Goal: Transaction & Acquisition: Purchase product/service

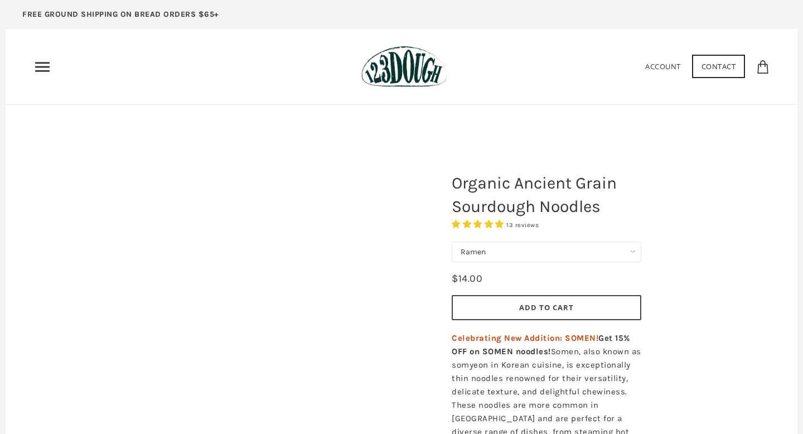
select select "Ramen"
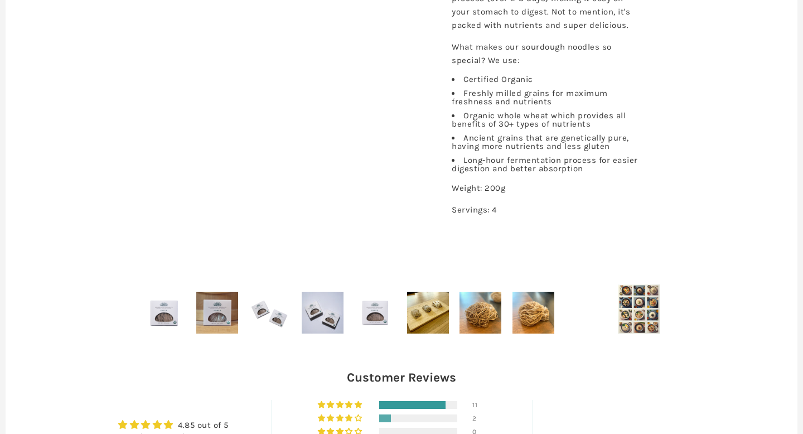
scroll to position [576, 0]
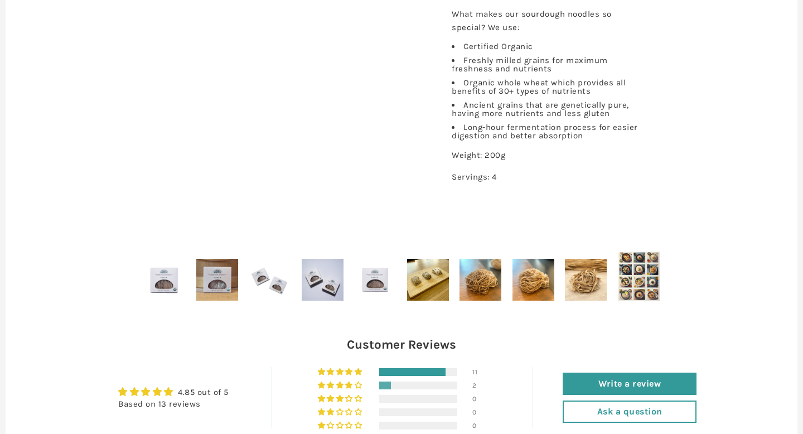
click at [431, 279] on img at bounding box center [428, 280] width 42 height 42
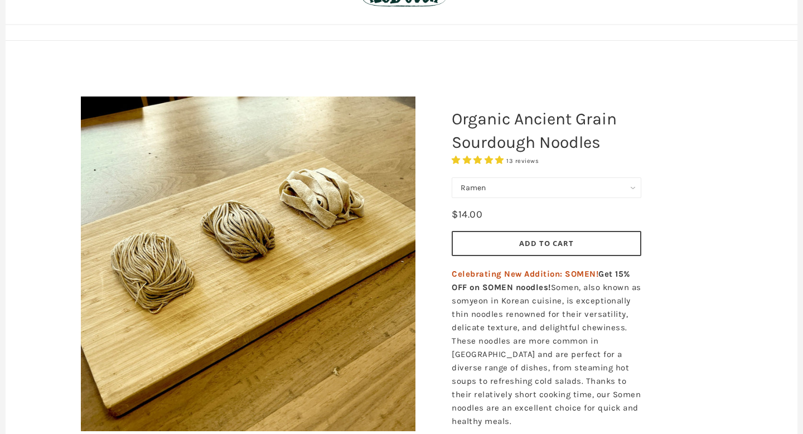
scroll to position [0, 0]
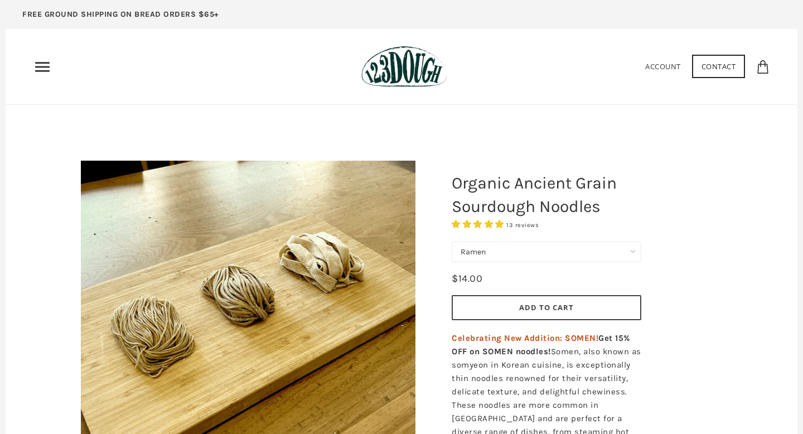
click at [509, 251] on select "Pasta Ramen Somen" at bounding box center [545, 251] width 189 height 21
click at [451, 241] on select "Pasta Ramen Somen" at bounding box center [545, 251] width 189 height 21
click at [500, 298] on button "Add to Cart" at bounding box center [545, 307] width 189 height 25
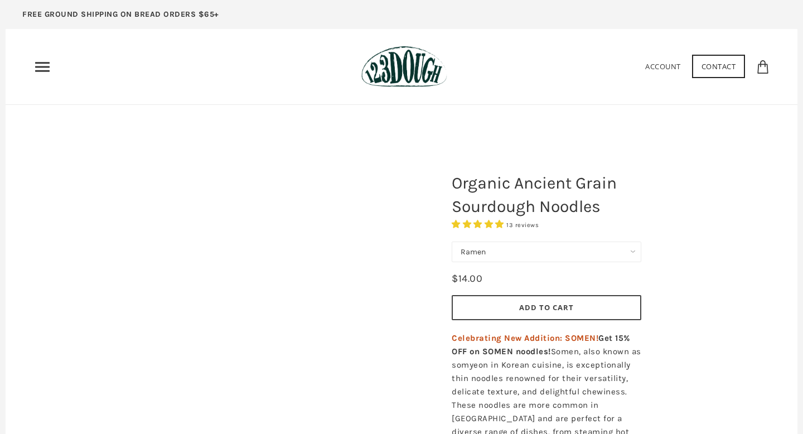
click at [478, 255] on select "Pasta Ramen Somen" at bounding box center [545, 251] width 189 height 21
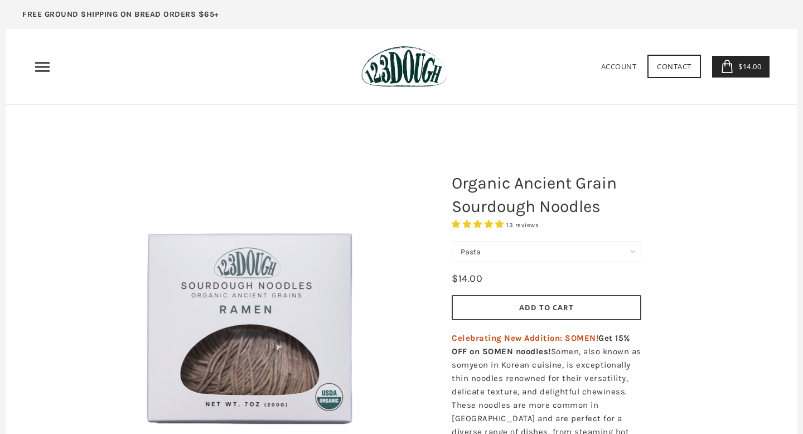
click at [451, 241] on select "Pasta Ramen Somen" at bounding box center [545, 251] width 189 height 21
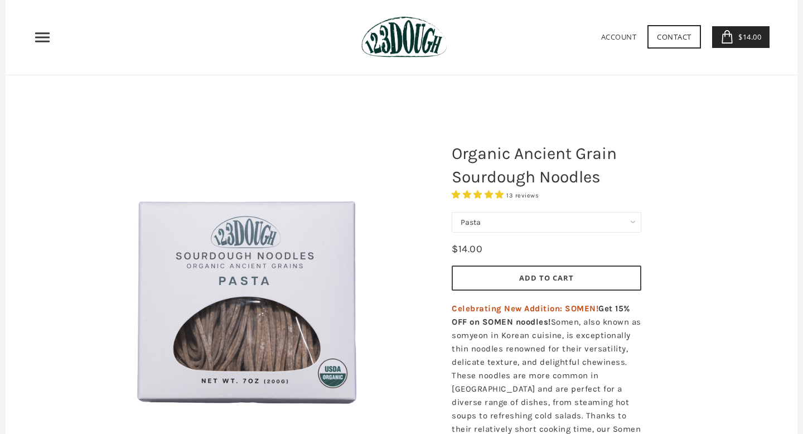
scroll to position [44, 0]
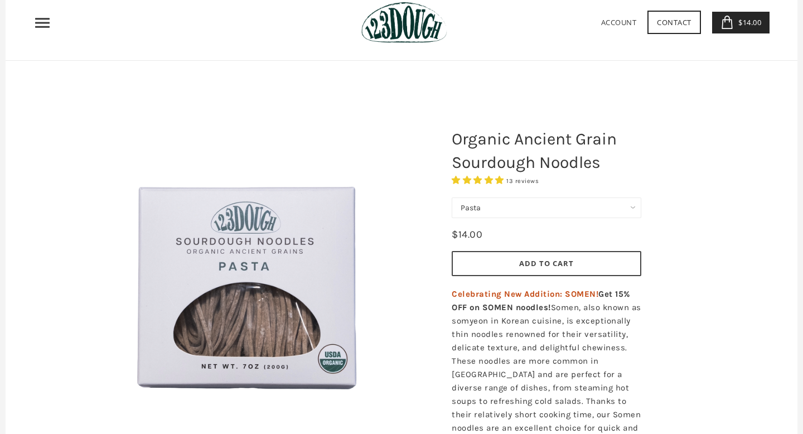
click at [539, 206] on select "Pasta Ramen Somen" at bounding box center [545, 207] width 189 height 21
click at [451, 197] on select "Pasta Ramen Somen" at bounding box center [545, 207] width 189 height 21
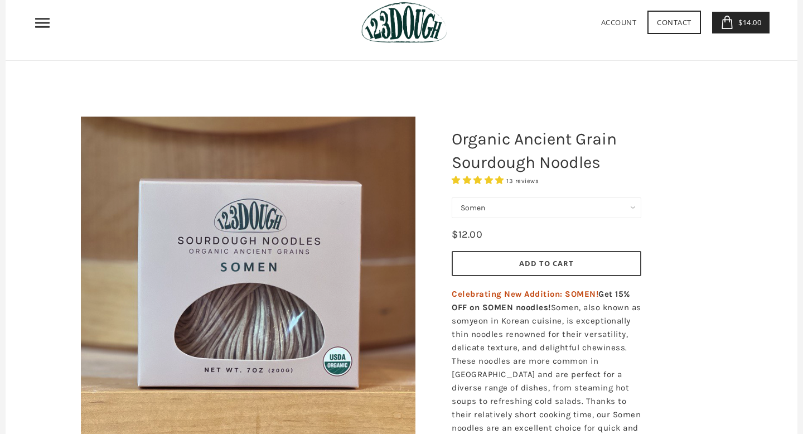
click at [528, 211] on select "Pasta Ramen Somen" at bounding box center [545, 207] width 189 height 21
select select "Ramen"
click at [451, 197] on select "Pasta Ramen Somen" at bounding box center [545, 207] width 189 height 21
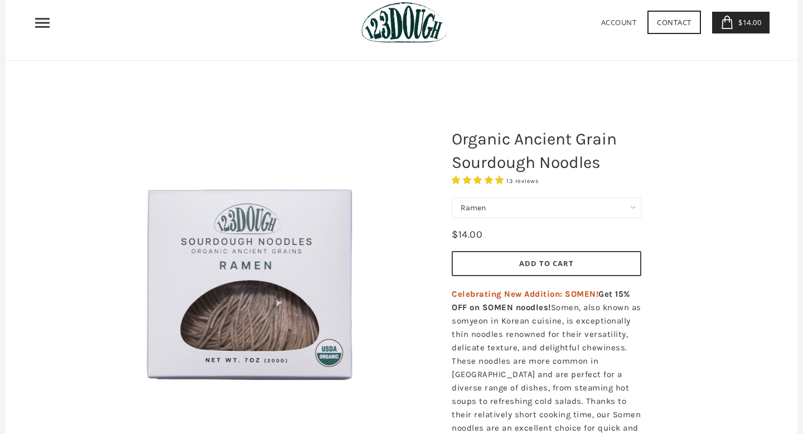
click at [521, 257] on button "Add to Cart" at bounding box center [545, 263] width 189 height 25
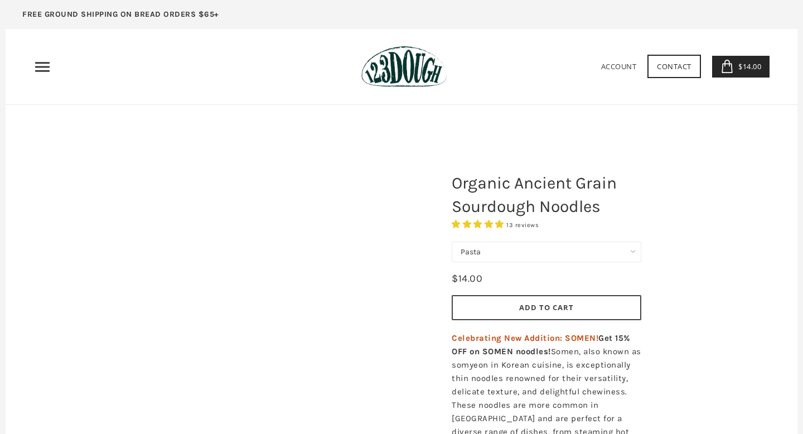
click at [543, 252] on select "Pasta Ramen Somen" at bounding box center [545, 251] width 189 height 21
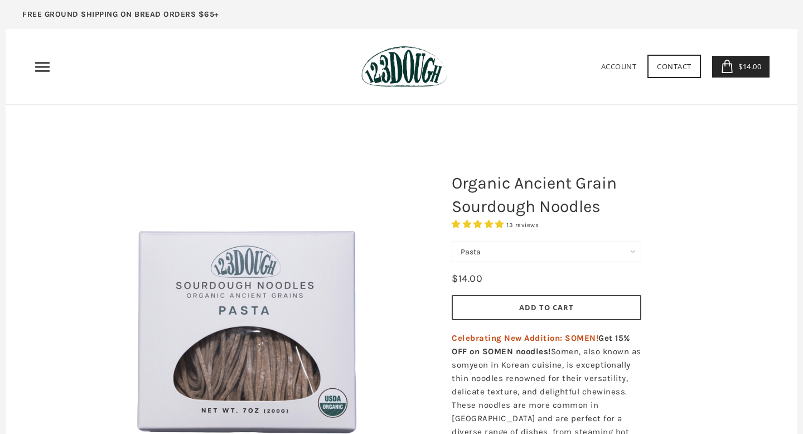
click at [451, 241] on select "Pasta Ramen Somen" at bounding box center [545, 251] width 189 height 21
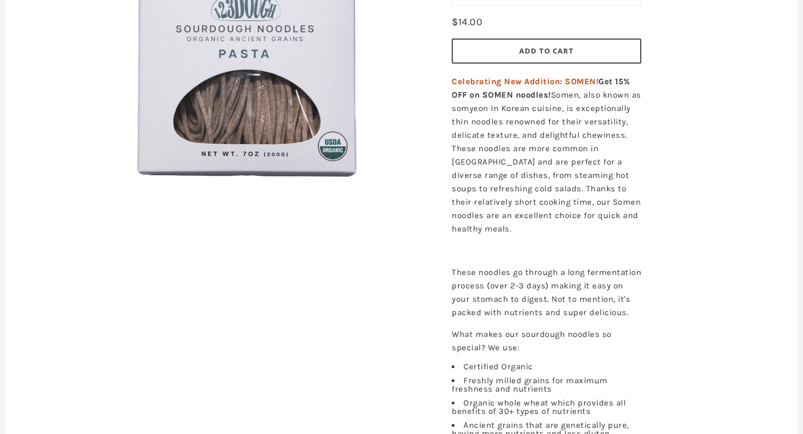
scroll to position [586, 0]
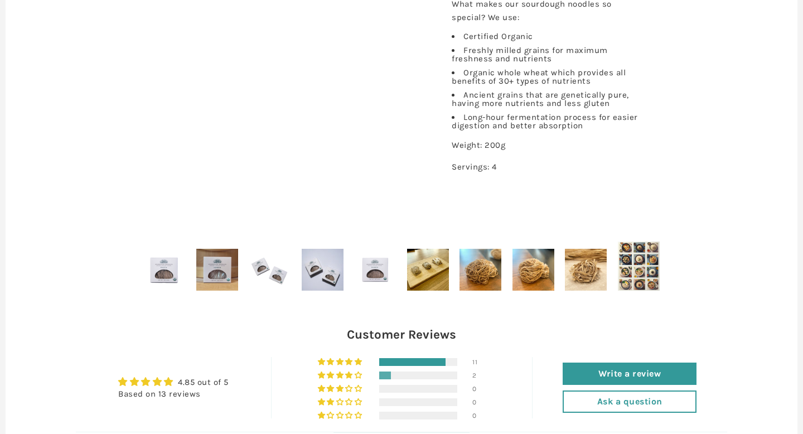
click at [443, 266] on img at bounding box center [428, 270] width 42 height 42
click at [321, 273] on img at bounding box center [323, 270] width 42 height 42
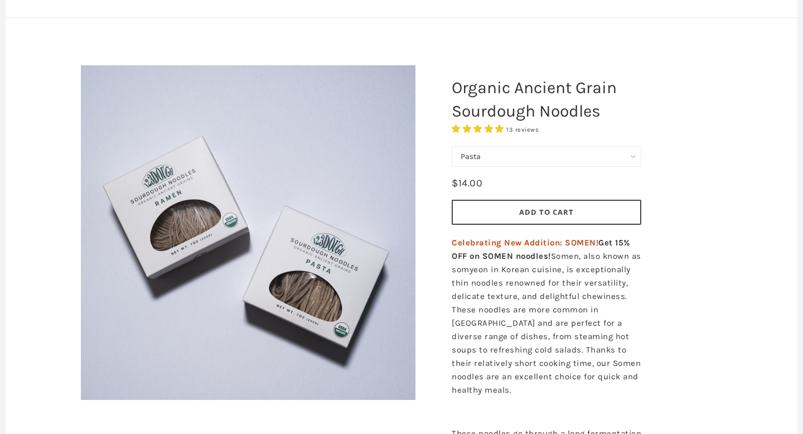
scroll to position [0, 0]
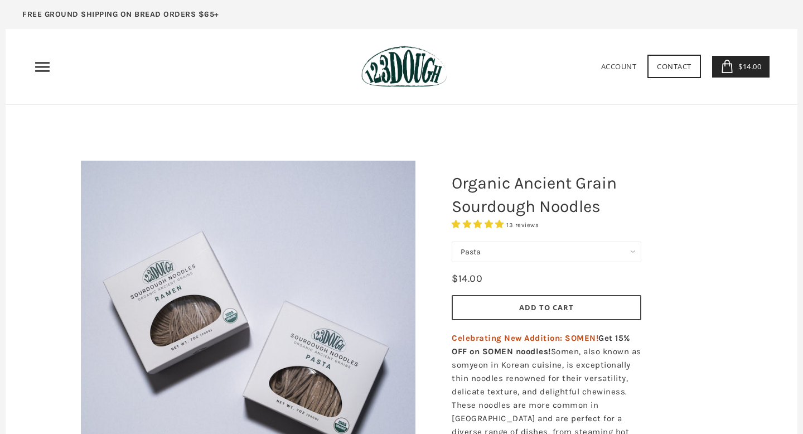
click at [482, 299] on button "Add to Cart" at bounding box center [545, 307] width 189 height 25
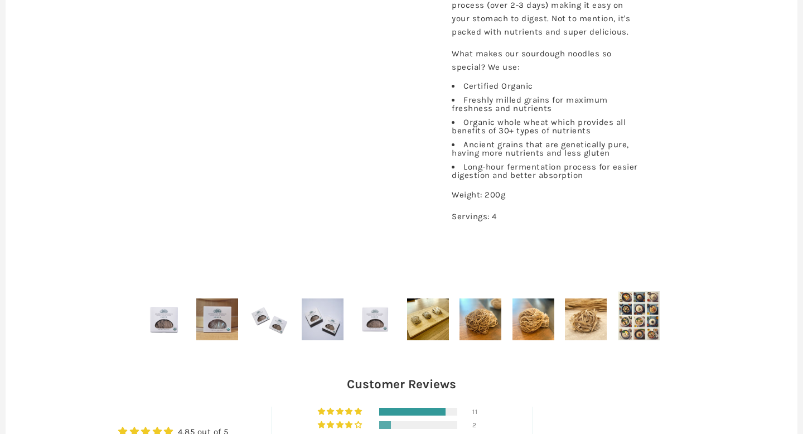
scroll to position [538, 0]
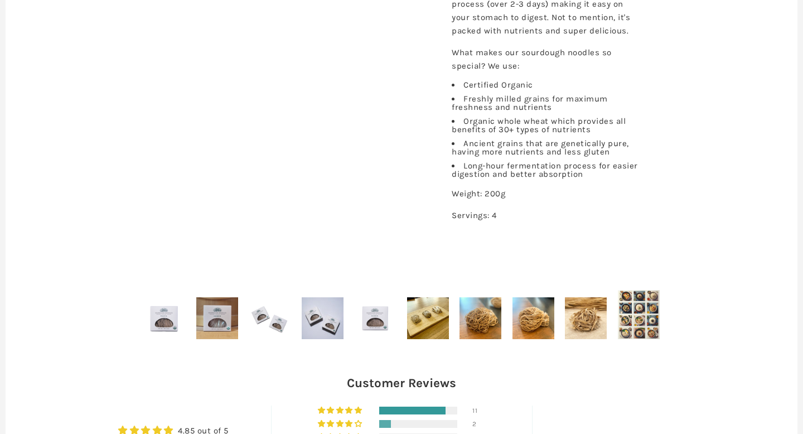
click at [634, 315] on img at bounding box center [639, 314] width 42 height 48
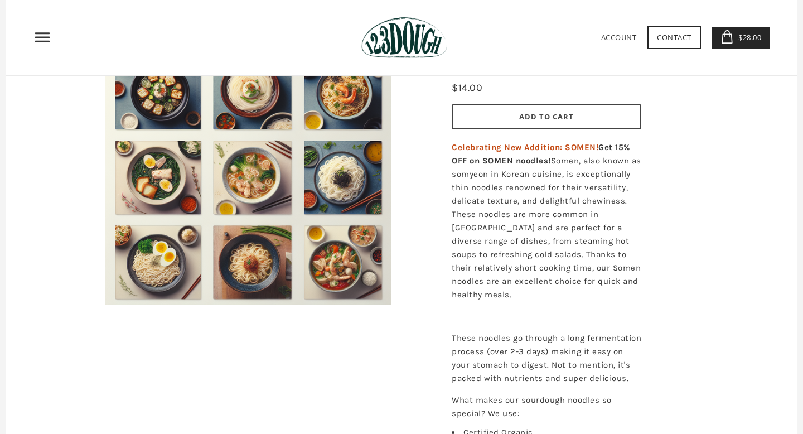
scroll to position [178, 0]
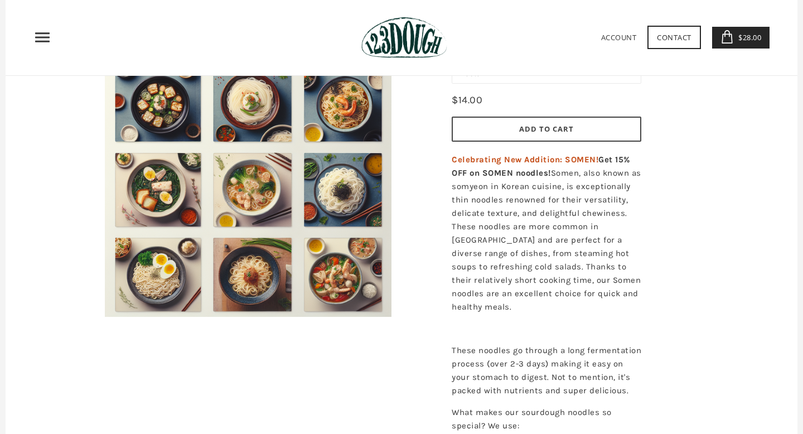
click at [45, 35] on icon "Primary" at bounding box center [42, 37] width 18 height 18
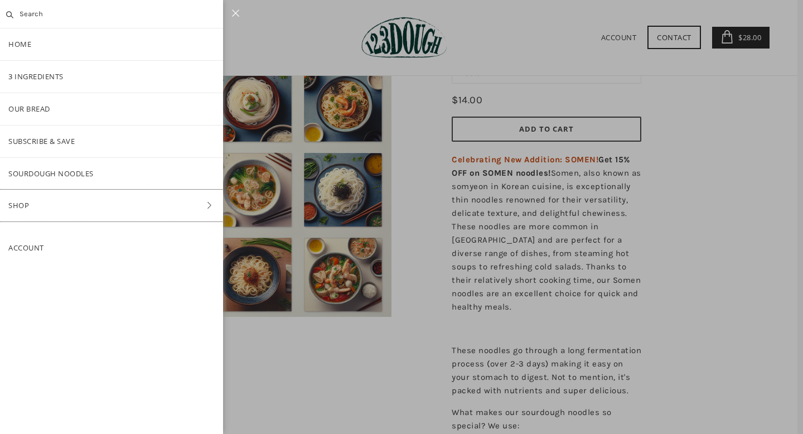
click at [99, 207] on link "Shop" at bounding box center [111, 205] width 223 height 32
click at [72, 78] on link "Shop" at bounding box center [111, 77] width 223 height 32
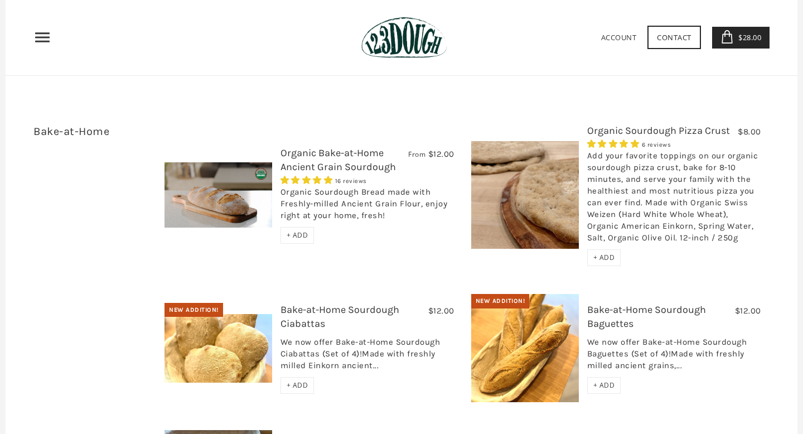
scroll to position [1795, 0]
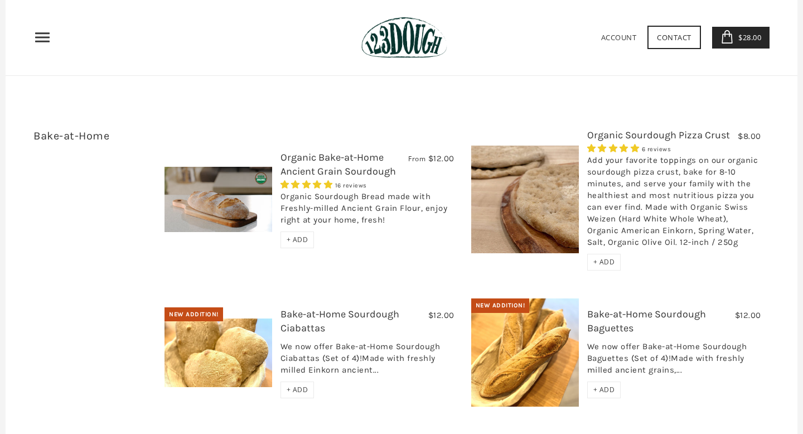
click at [617, 155] on div "Add your favorite toppings on our organic sourdough pizza crust, bake for 8-10 …" at bounding box center [674, 203] width 174 height 99
click at [629, 102] on div "Bake-at-Home 5 items From $12.00 Organic Bake-at-Home Ancient Grain Sourdough 1…" at bounding box center [401, 353] width 791 height 539
click at [629, 129] on link "Organic Sourdough Pizza Crust" at bounding box center [658, 135] width 143 height 12
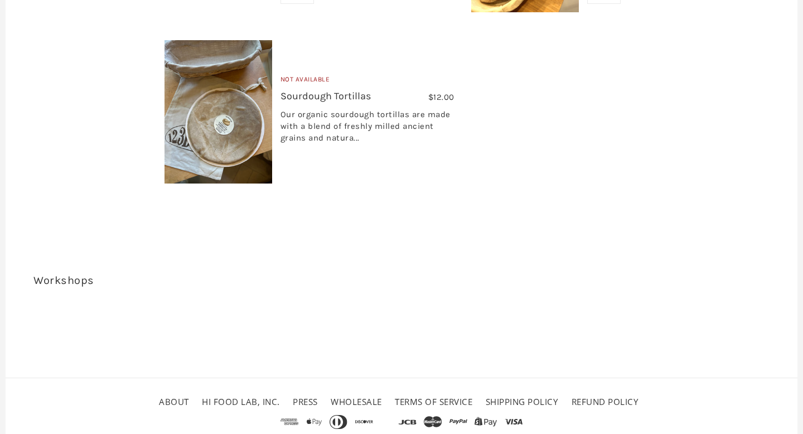
scroll to position [2188, 0]
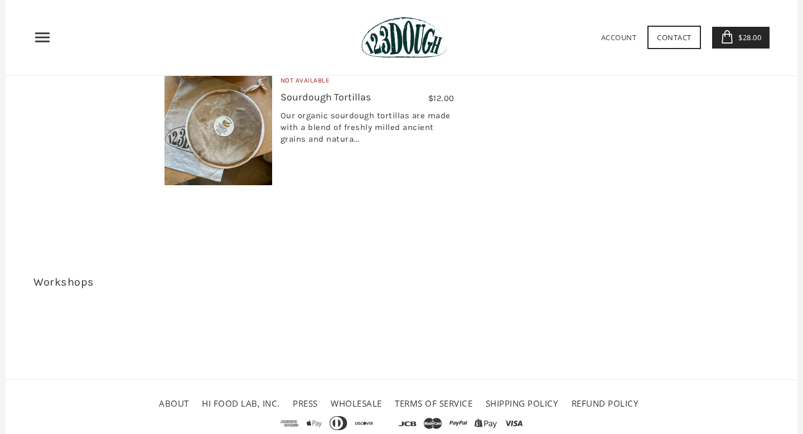
click at [35, 42] on icon "Primary" at bounding box center [42, 37] width 18 height 18
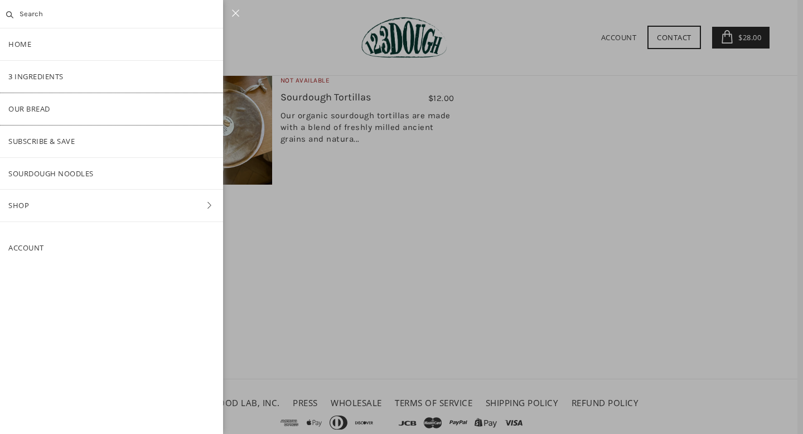
click at [25, 112] on link "Our Bread" at bounding box center [111, 109] width 223 height 32
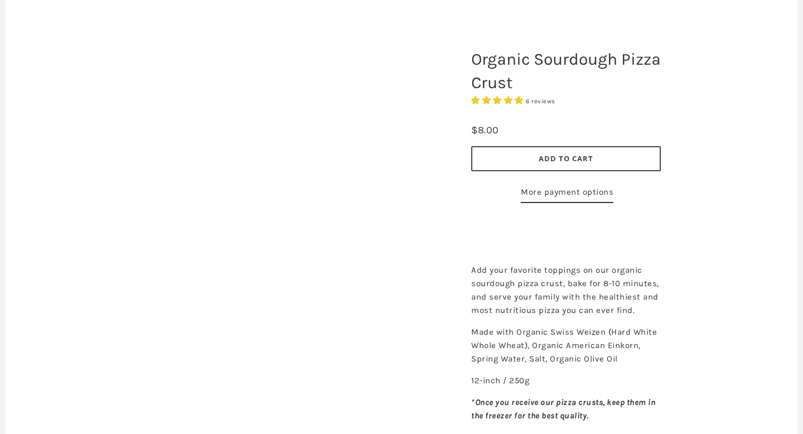
scroll to position [133, 0]
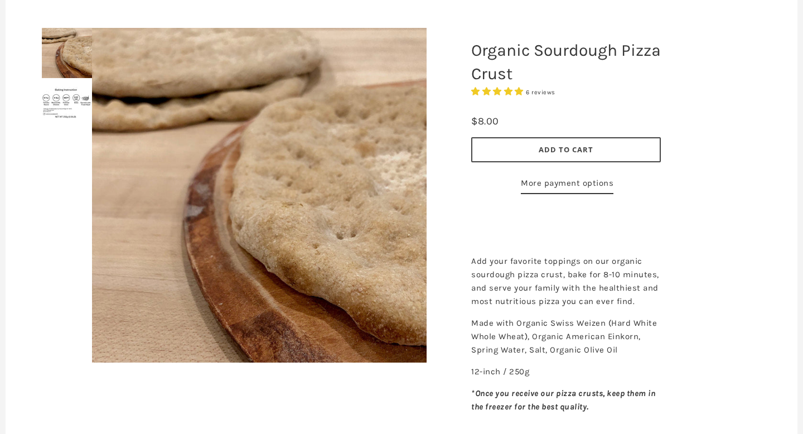
click at [65, 77] on div at bounding box center [259, 195] width 390 height 390
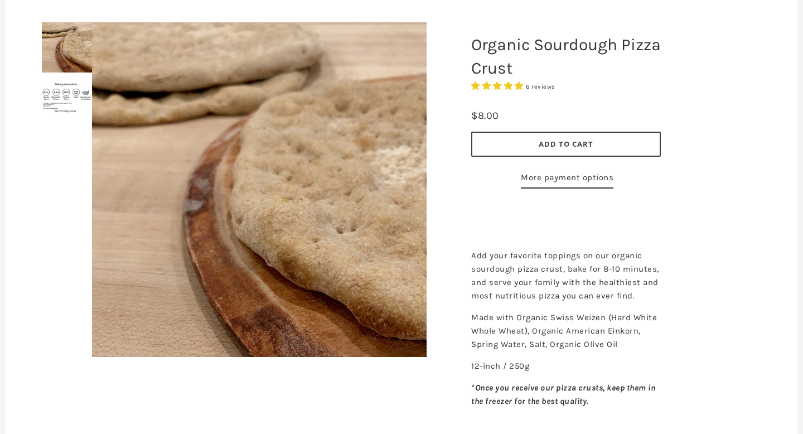
scroll to position [0, 0]
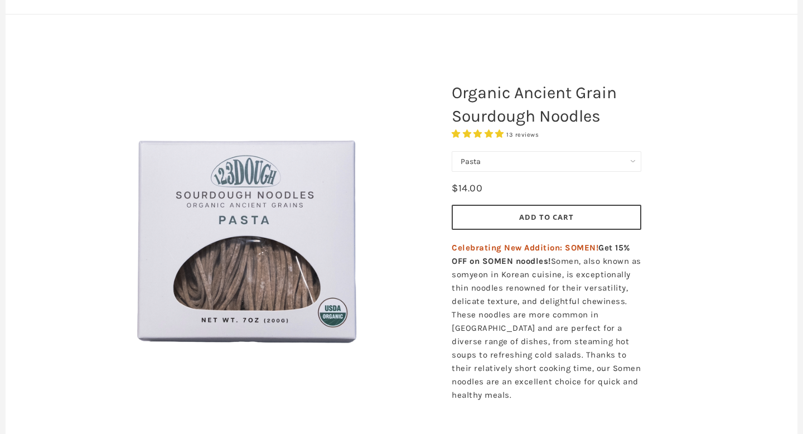
scroll to position [104, 0]
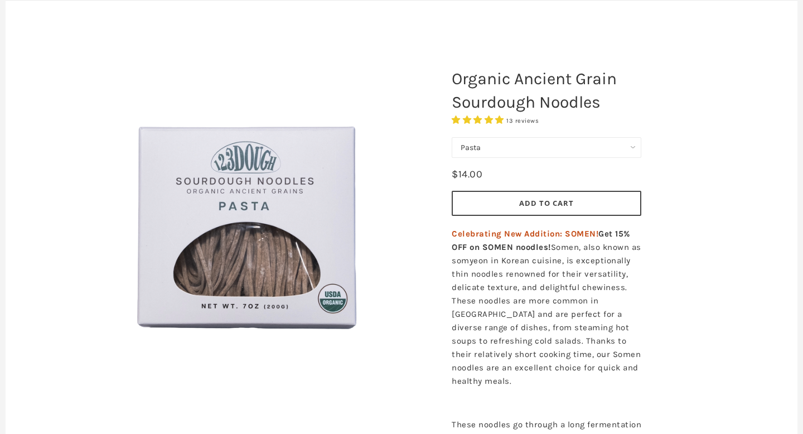
click at [498, 197] on button "Add to Cart" at bounding box center [545, 203] width 189 height 25
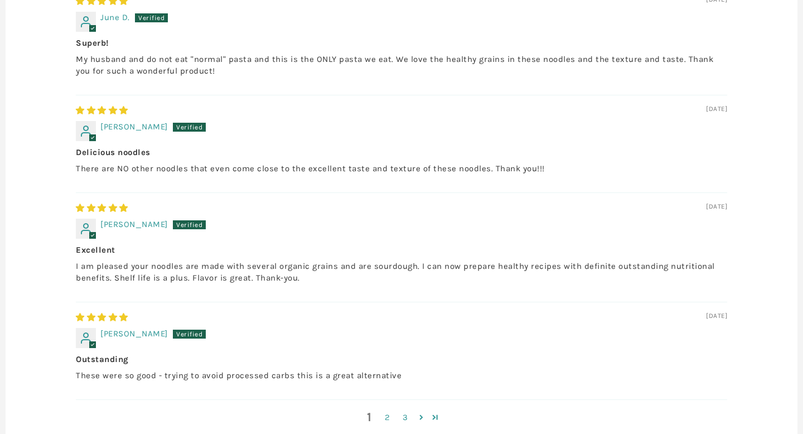
scroll to position [1240, 0]
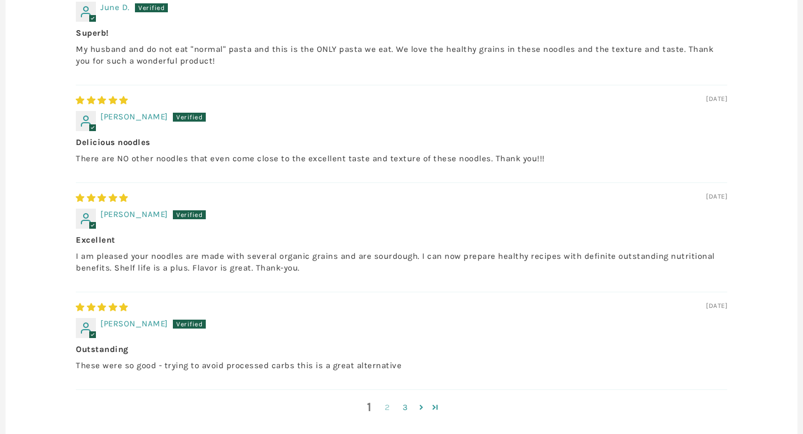
click at [389, 407] on link "2" at bounding box center [387, 407] width 18 height 13
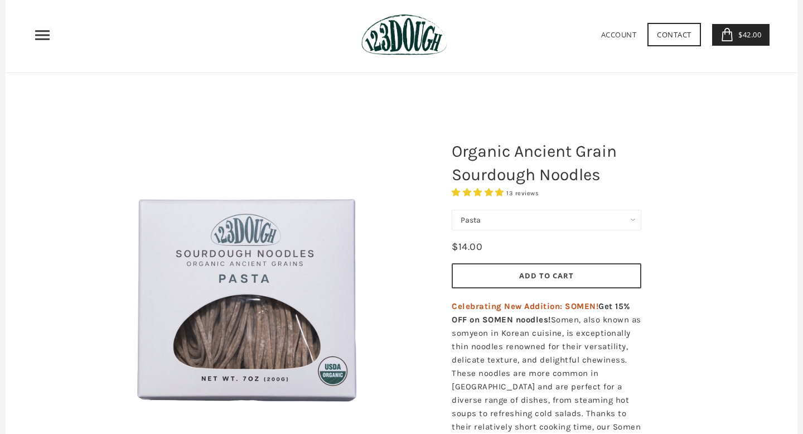
scroll to position [0, 0]
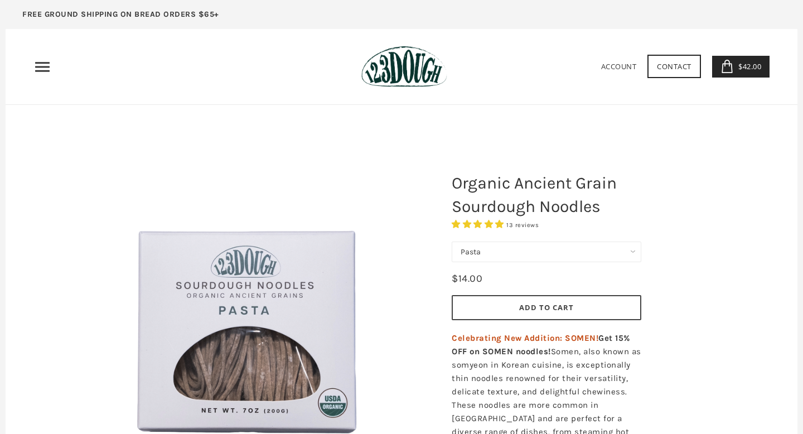
click at [746, 73] on link "$42.00 3" at bounding box center [741, 67] width 58 height 22
